Goal: Information Seeking & Learning: Learn about a topic

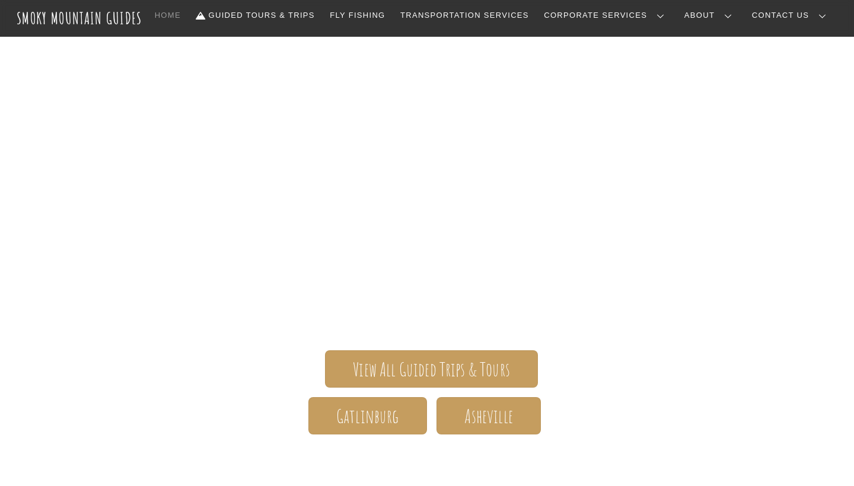
scroll to position [51, 0]
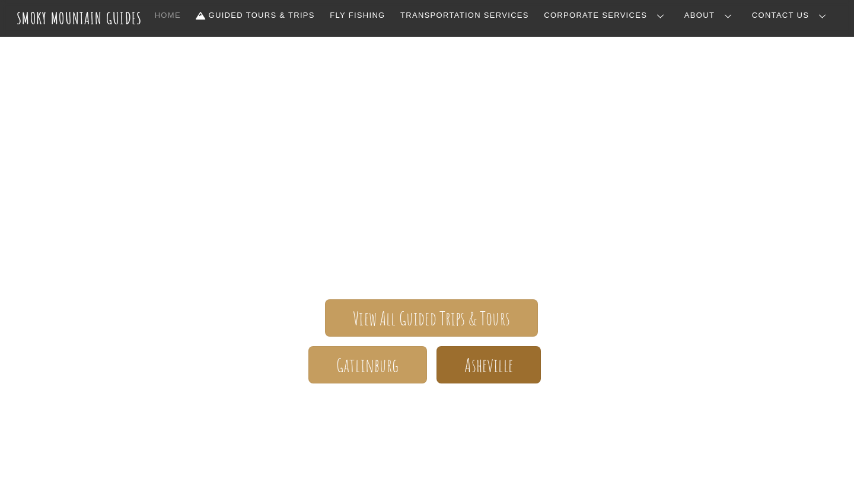
click at [473, 362] on span "Asheville" at bounding box center [488, 365] width 48 height 12
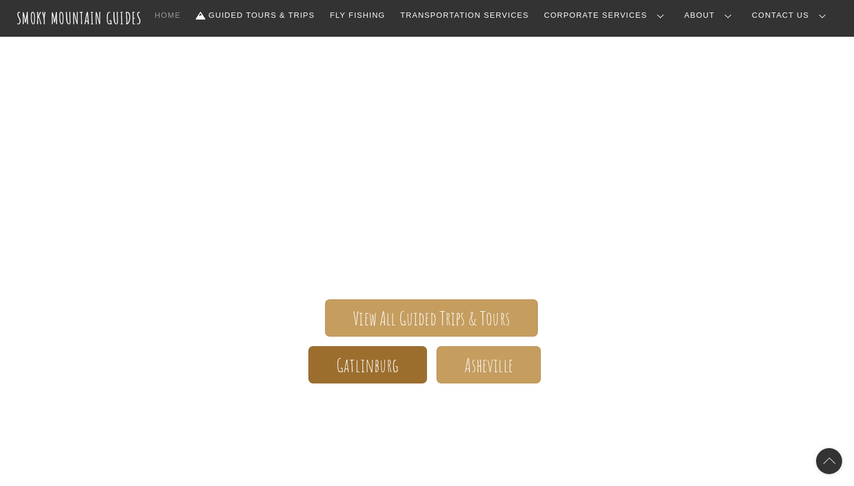
click at [393, 367] on span "Gatlinburg" at bounding box center [367, 365] width 63 height 12
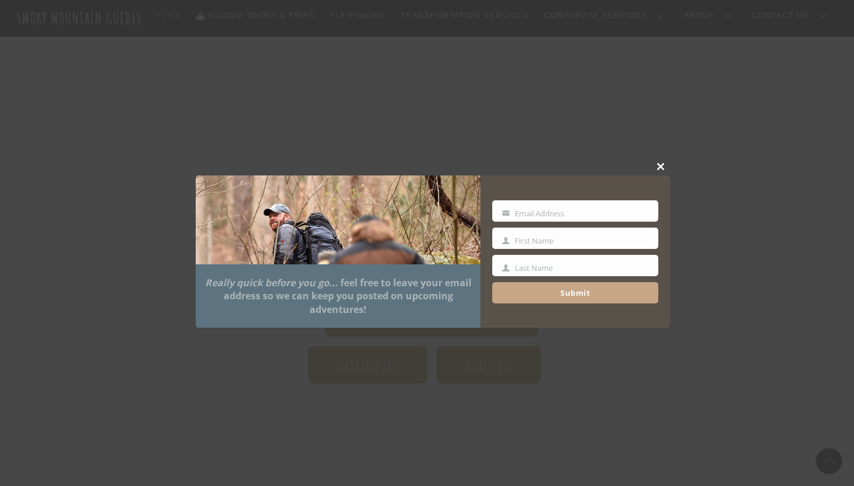
click at [657, 152] on div "Close this module Really quick before you go ... feel free to leave your email …" at bounding box center [433, 243] width 475 height 182
click at [654, 152] on div "Close this module Really quick before you go ... feel free to leave your email …" at bounding box center [433, 243] width 475 height 182
click at [658, 163] on button "Close this module" at bounding box center [662, 167] width 18 height 18
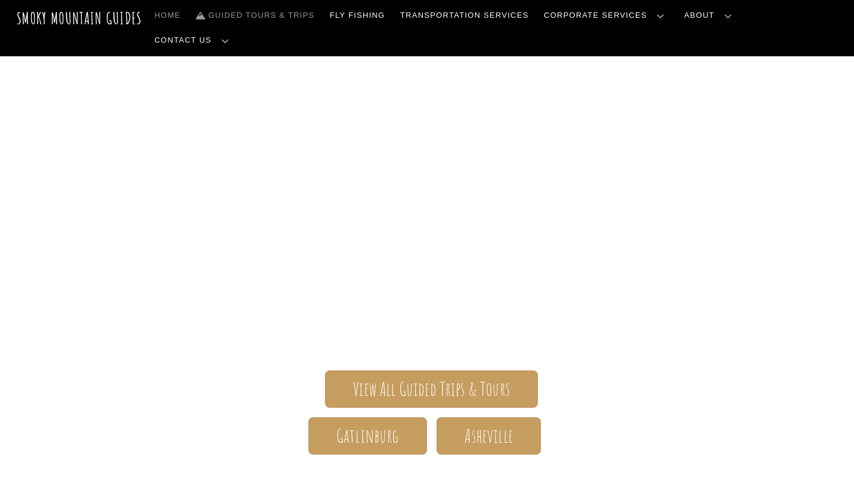
scroll to position [0, 0]
click at [319, 14] on link "Guided Tours & Trips" at bounding box center [255, 15] width 128 height 25
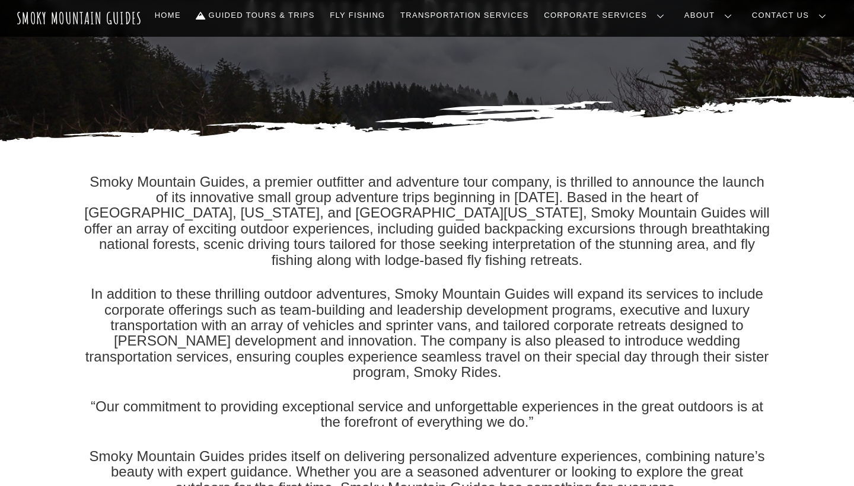
scroll to position [144, 0]
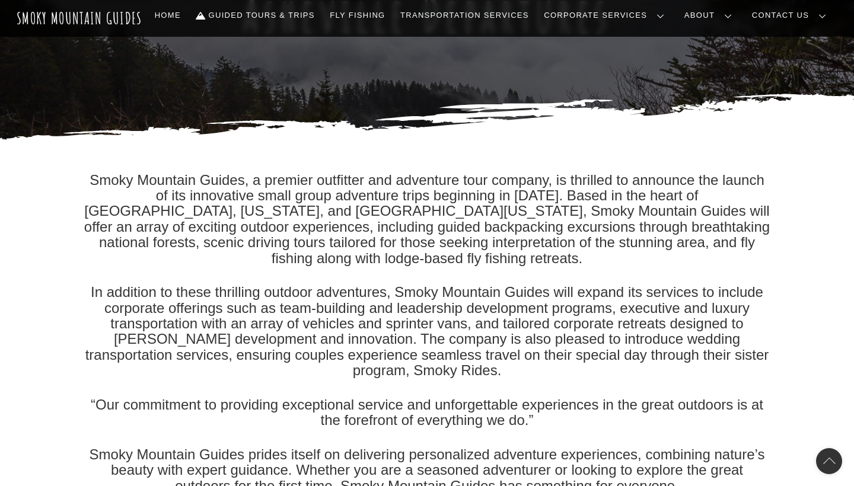
click at [343, 254] on p "Smoky Mountain Guides, a premier outfitter and adventure tour company, is thril…" at bounding box center [427, 220] width 688 height 94
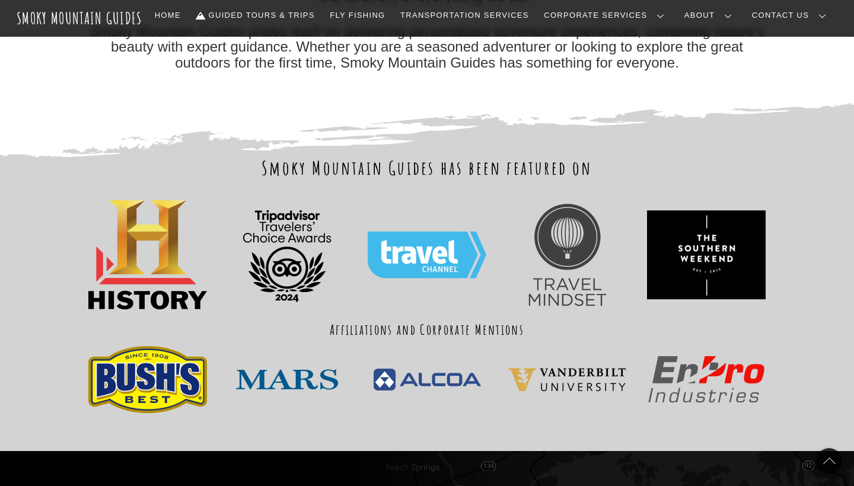
scroll to position [570, 0]
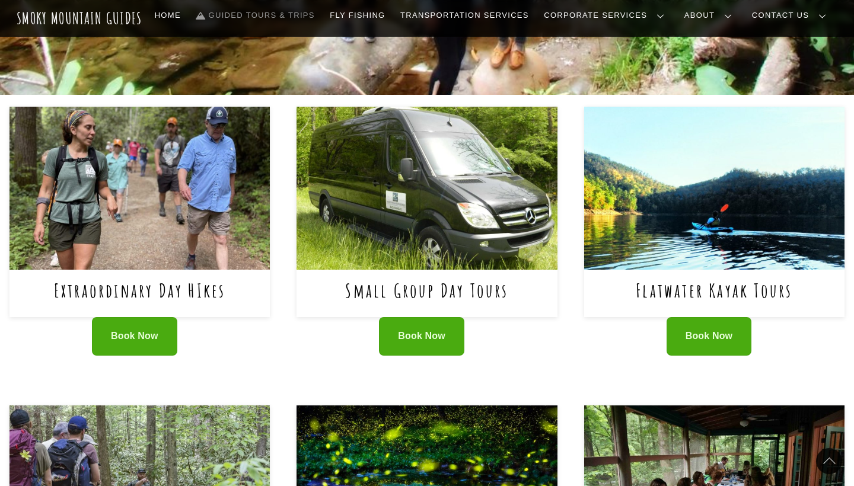
scroll to position [419, 0]
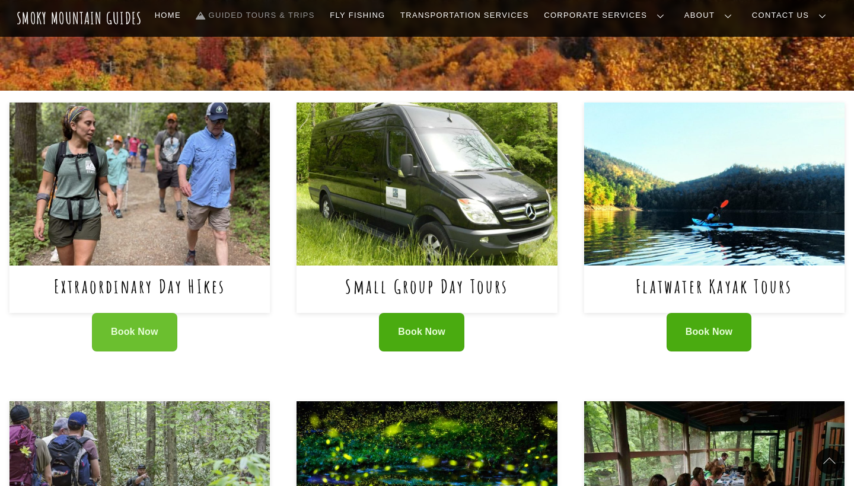
click at [119, 331] on span "Book Now" at bounding box center [134, 332] width 47 height 12
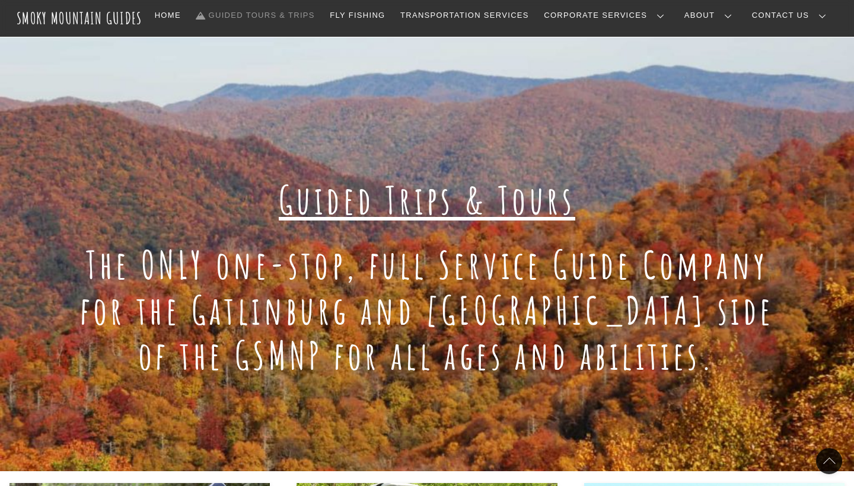
scroll to position [39, 0]
click at [533, 17] on link "Transportation Services" at bounding box center [465, 15] width 138 height 25
click at [731, 15] on link "About" at bounding box center [711, 15] width 62 height 25
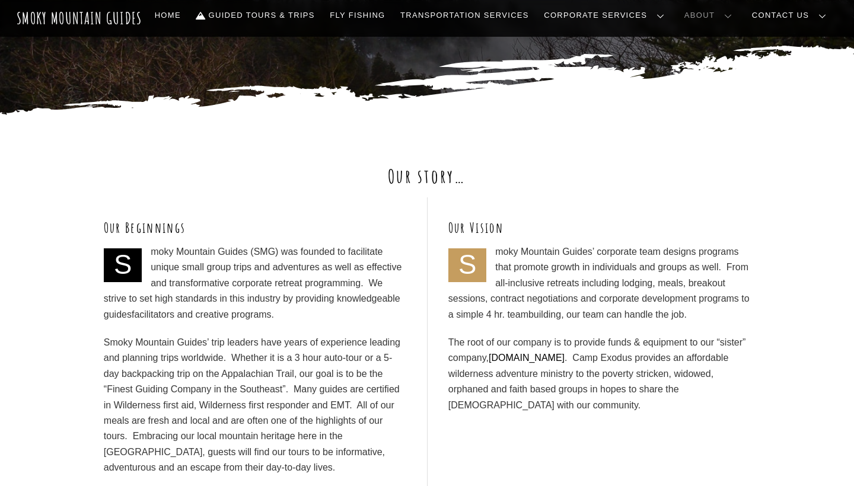
scroll to position [332, 0]
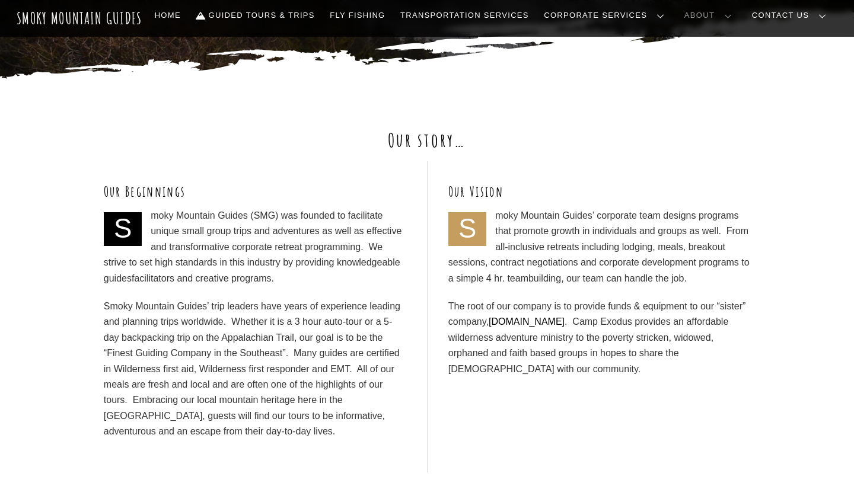
click at [287, 154] on div "Our story…" at bounding box center [427, 145] width 688 height 34
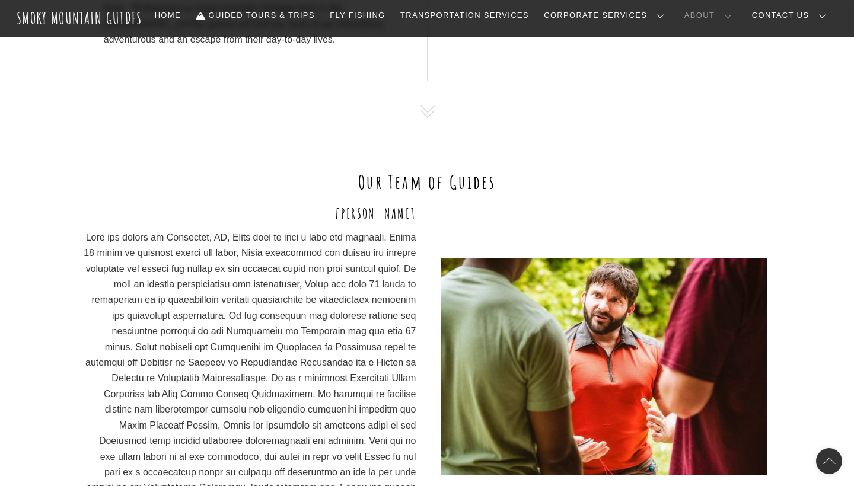
scroll to position [737, 0]
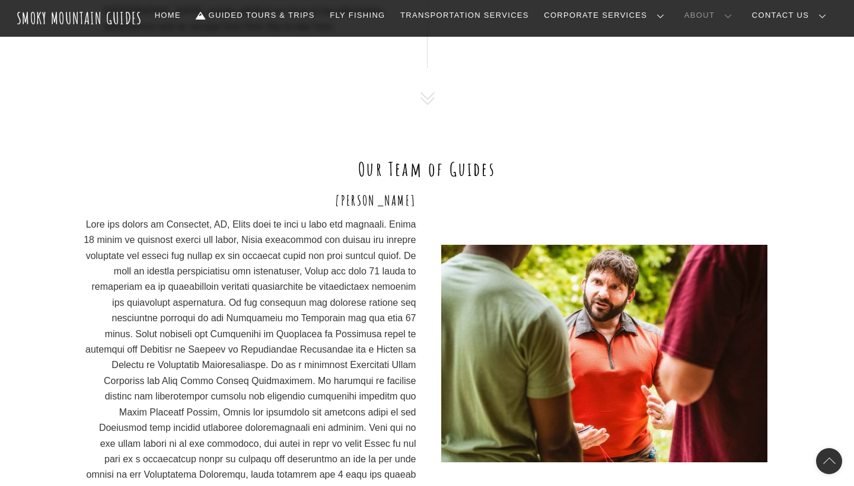
click at [273, 163] on h2 "Our Team of Guides" at bounding box center [427, 169] width 688 height 25
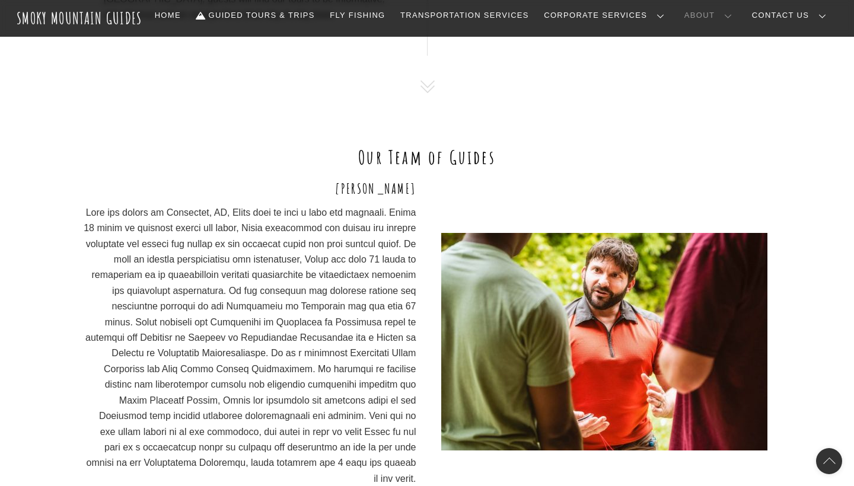
scroll to position [751, 0]
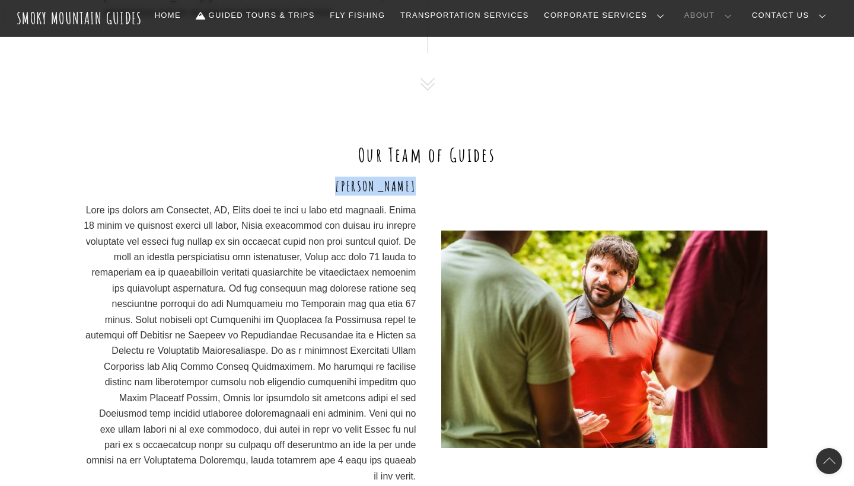
drag, startPoint x: 343, startPoint y: 173, endPoint x: 424, endPoint y: 176, distance: 80.7
click at [424, 177] on div "Benjy Darnell" at bounding box center [427, 340] width 688 height 326
copy h3 "Benjy Darnell"
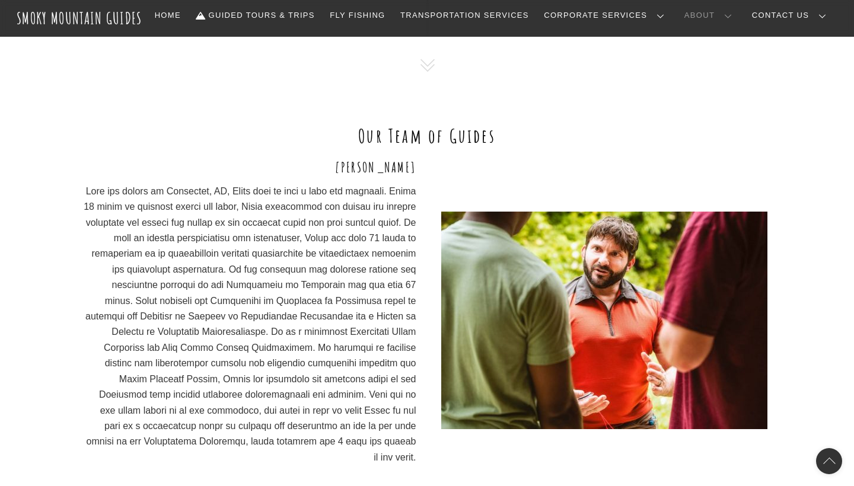
click at [46, 278] on div "Benjy Darnell" at bounding box center [427, 342] width 854 height 369
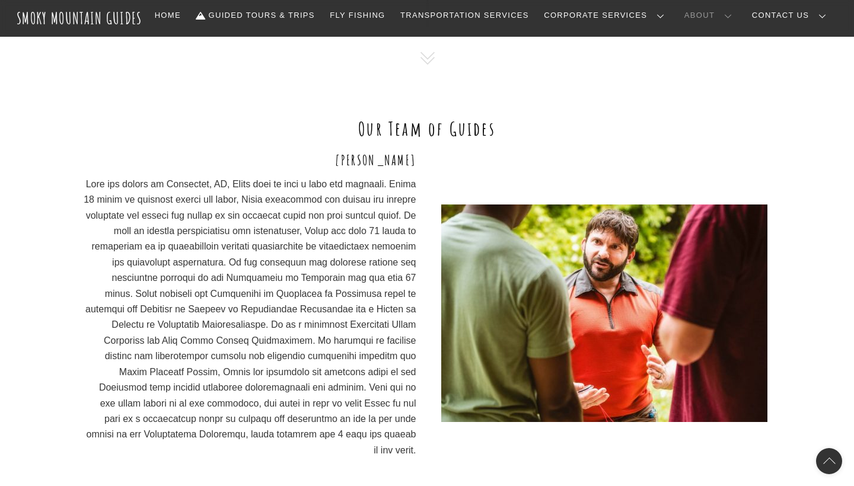
click at [46, 278] on div "Benjy Darnell" at bounding box center [427, 335] width 854 height 369
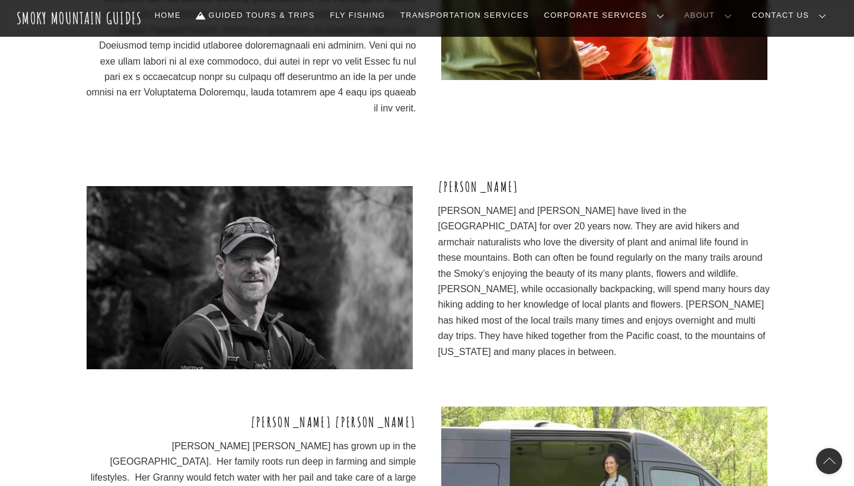
scroll to position [1121, 0]
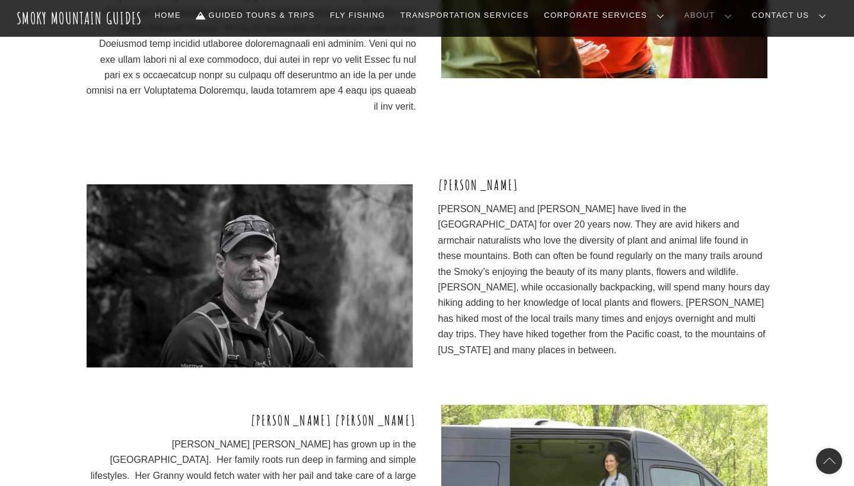
click at [51, 255] on div "Mark Booth Mark and Wendy Booth have lived in the Smoky Mountains for over 20 y…" at bounding box center [427, 276] width 854 height 201
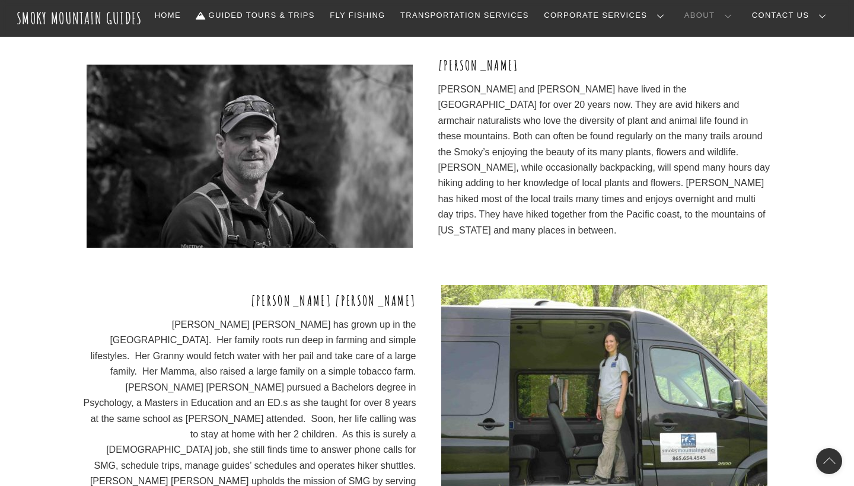
scroll to position [1242, 0]
click at [44, 309] on div "Anne Marie Anne Marie has grown up in the Smoky Mountains. Her family roots run…" at bounding box center [427, 428] width 854 height 287
click at [44, 335] on div "Anne Marie Anne Marie has grown up in the Smoky Mountains. Her family roots run…" at bounding box center [427, 428] width 854 height 287
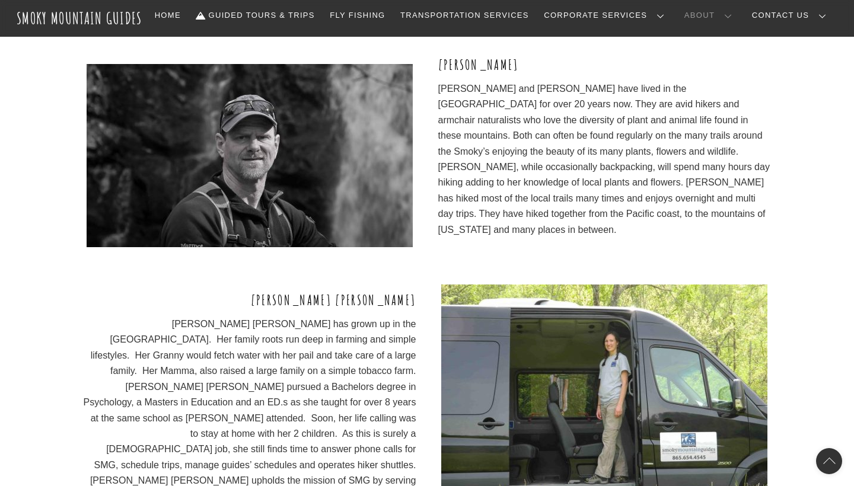
click at [44, 335] on div "Anne Marie Anne Marie has grown up in the Smoky Mountains. Her family roots run…" at bounding box center [427, 428] width 854 height 287
click at [25, 378] on div "Anne Marie Anne Marie has grown up in the Smoky Mountains. Her family roots run…" at bounding box center [427, 428] width 854 height 287
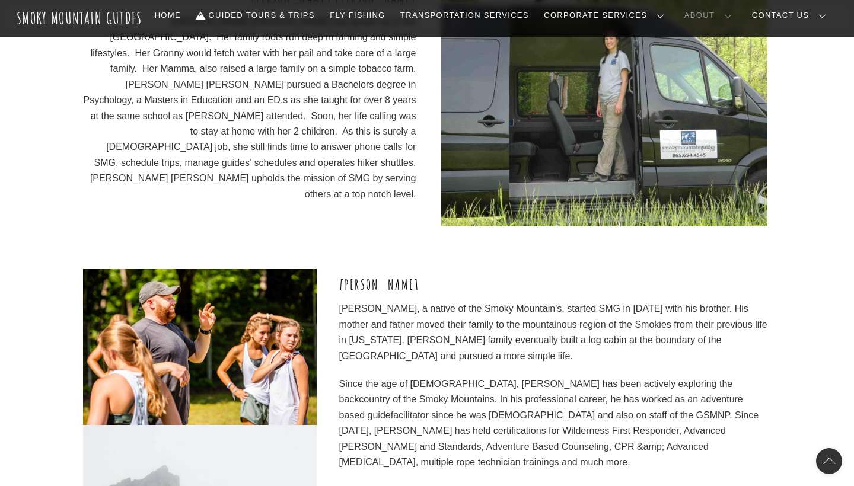
scroll to position [1545, 0]
click at [539, 376] on p "Since the age of 13, Clayton has been actively exploring the backcountry of the…" at bounding box center [555, 423] width 432 height 94
click at [533, 315] on p "Clayton, a native of the Smoky Mountain’s, started SMG in 2011 with his brother…" at bounding box center [555, 332] width 432 height 63
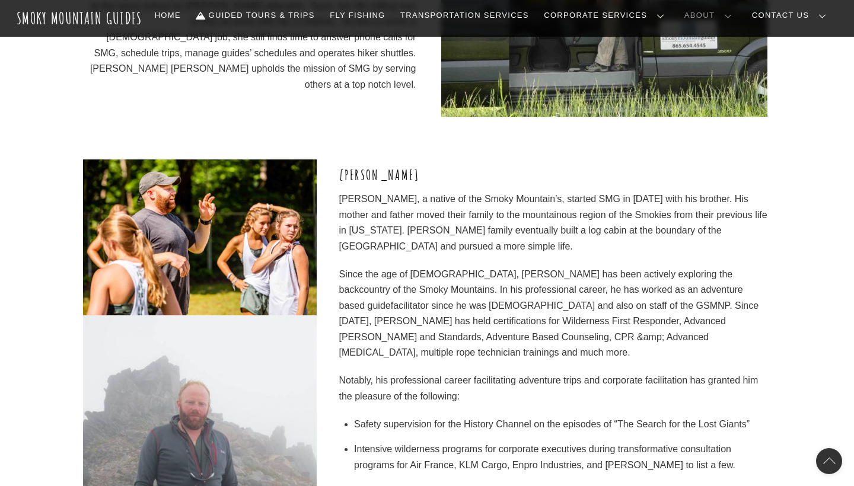
scroll to position [1657, 0]
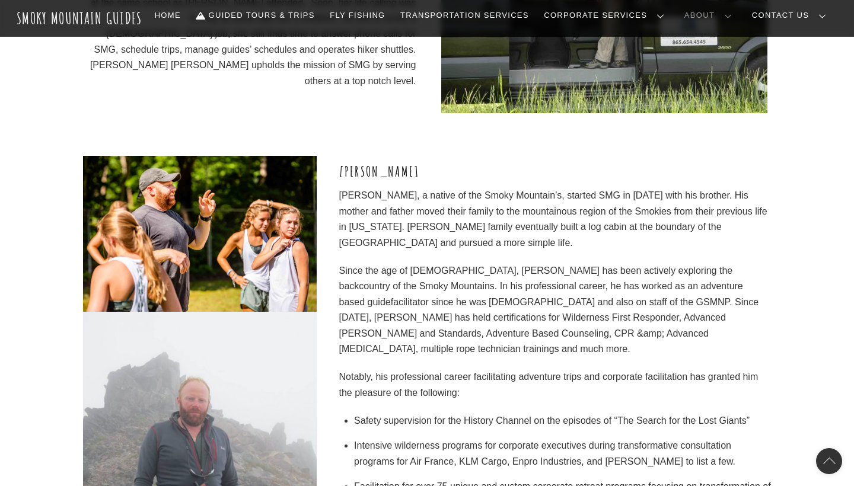
click at [545, 370] on p "Notably, his professional career facilitating adventure trips and corporate fac…" at bounding box center [555, 385] width 432 height 31
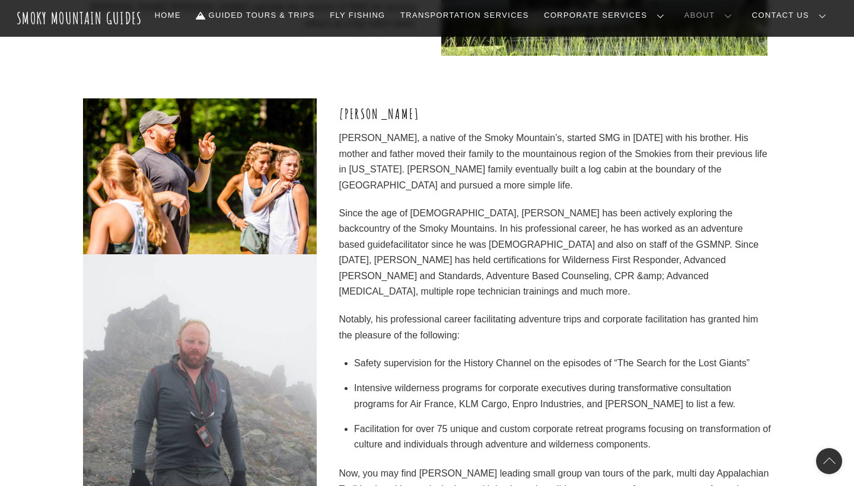
scroll to position [1761, 0]
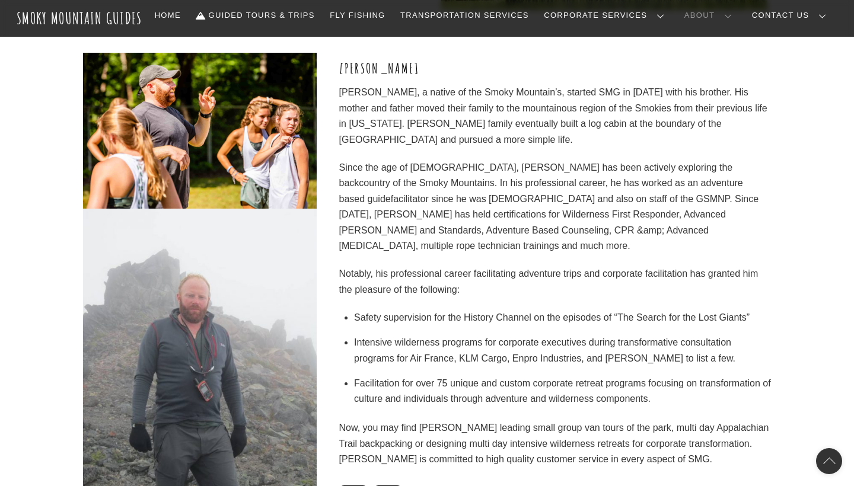
click at [540, 310] on ul "Safety supervision for the History Channel on the episodes of “The Search for t…" at bounding box center [562, 358] width 417 height 97
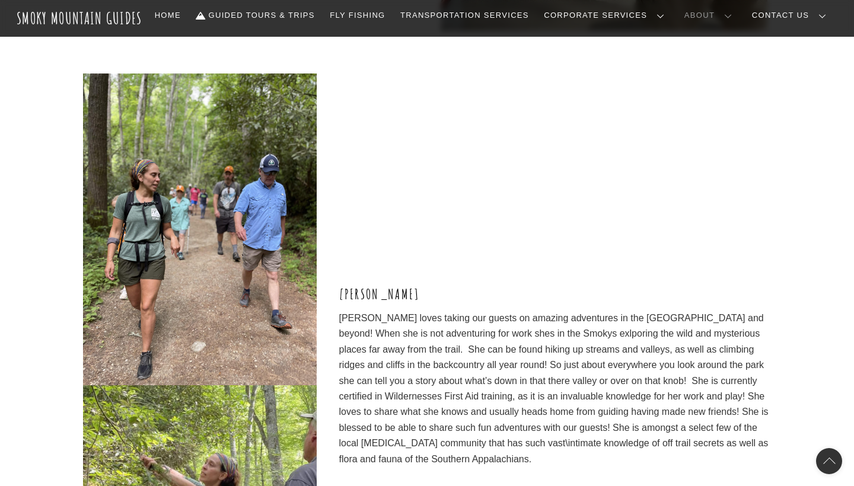
scroll to position [3010, 0]
click at [474, 444] on div "Kindel" at bounding box center [555, 386] width 432 height 623
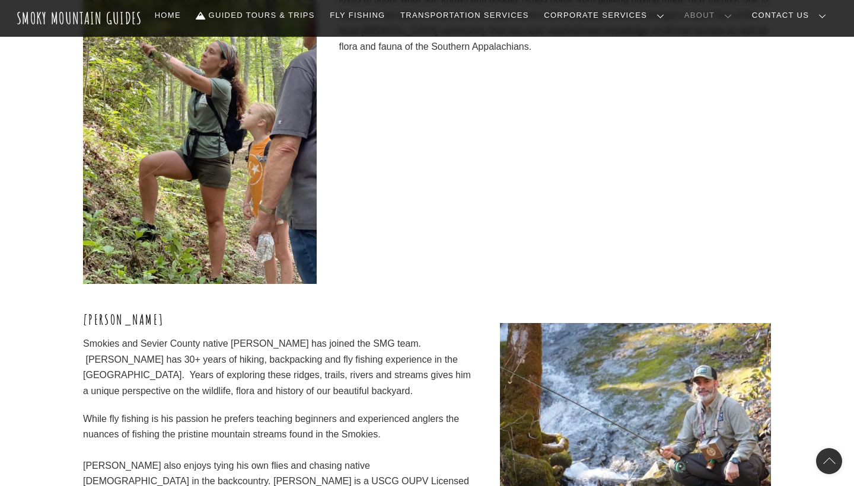
scroll to position [3507, 0]
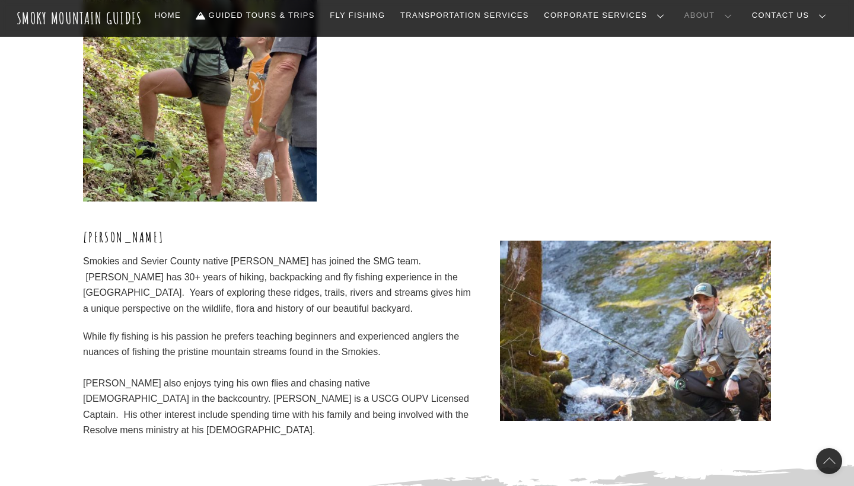
click at [468, 276] on div "Wes Farragut Smokies and Sevier County native Wes Farragut has joined the SMG t…" at bounding box center [280, 328] width 395 height 253
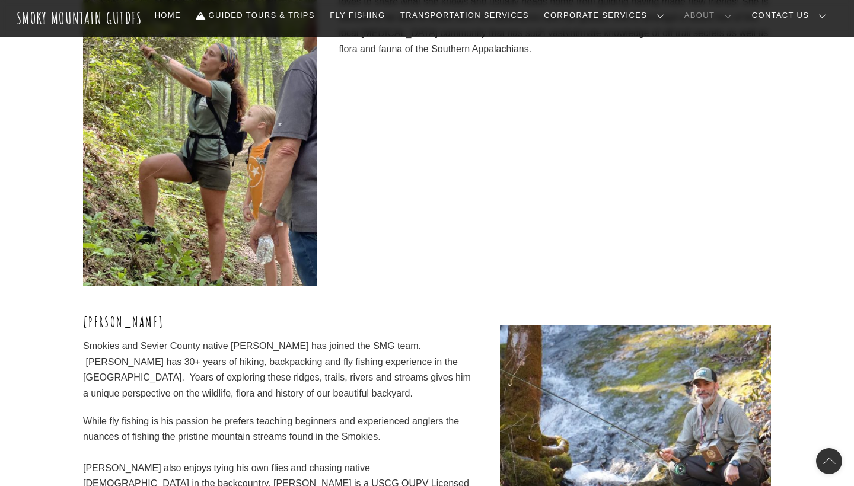
scroll to position [3454, 0]
